Goal: Check status

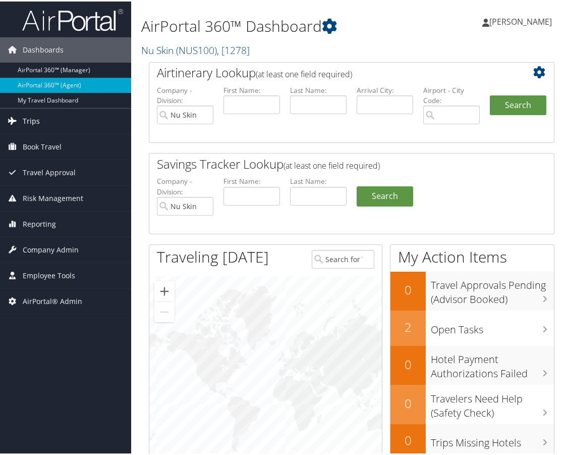
click at [44, 117] on link "Trips" at bounding box center [65, 119] width 131 height 25
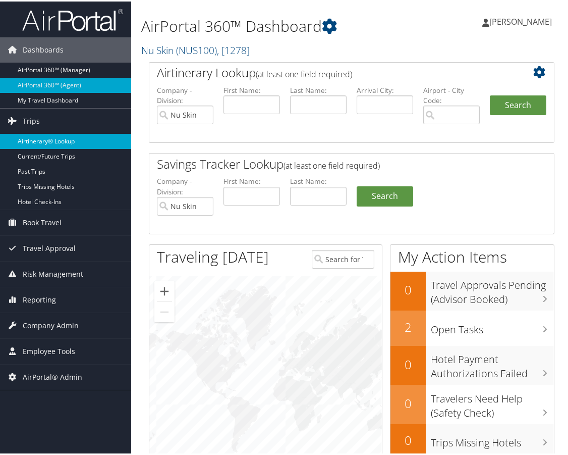
click at [39, 139] on link "Airtinerary® Lookup" at bounding box center [65, 139] width 131 height 15
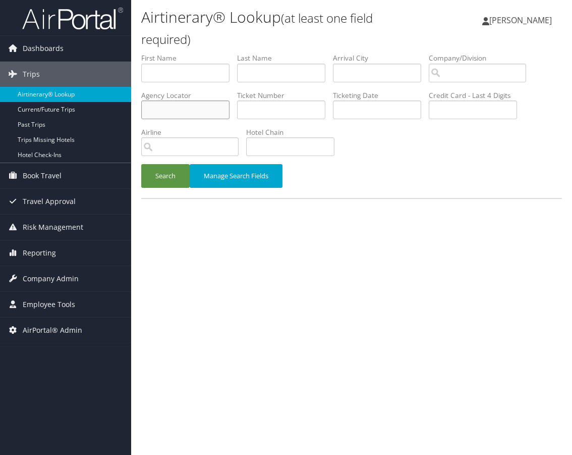
click at [195, 118] on input "text" at bounding box center [185, 109] width 88 height 19
type input "d17swf"
click at [179, 176] on button "Search" at bounding box center [165, 176] width 48 height 24
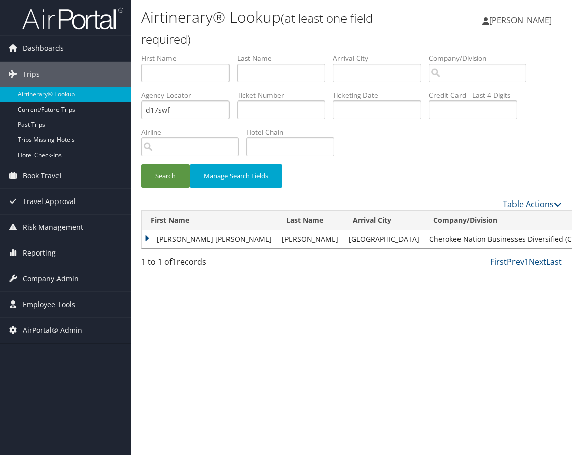
click at [147, 236] on td "[PERSON_NAME] [PERSON_NAME]" at bounding box center [209, 239] width 135 height 18
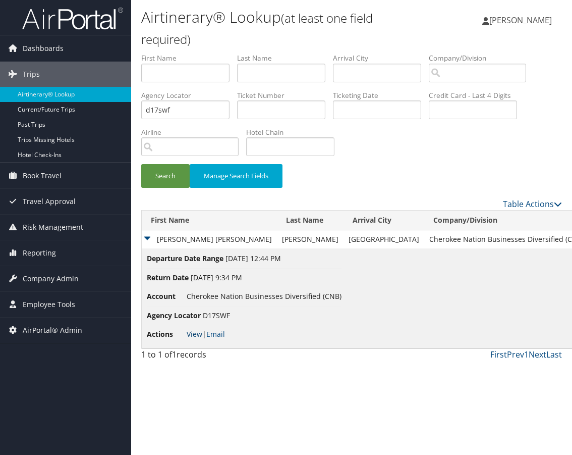
click at [194, 331] on link "View" at bounding box center [195, 334] width 16 height 10
